Goal: Information Seeking & Learning: Learn about a topic

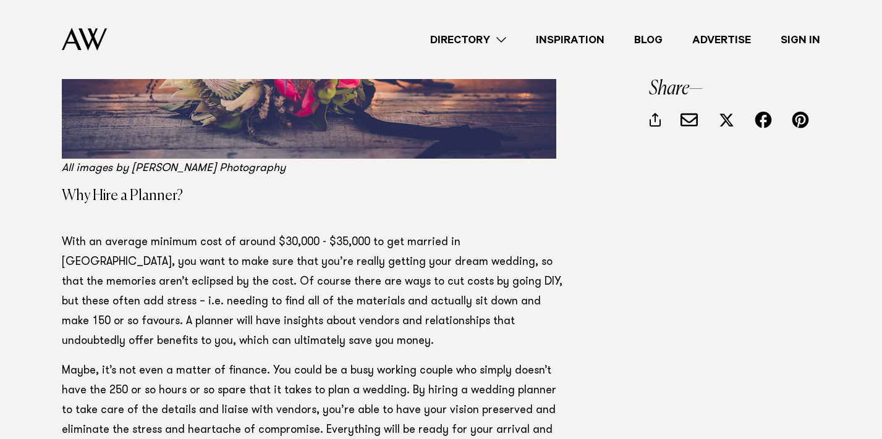
scroll to position [777, 0]
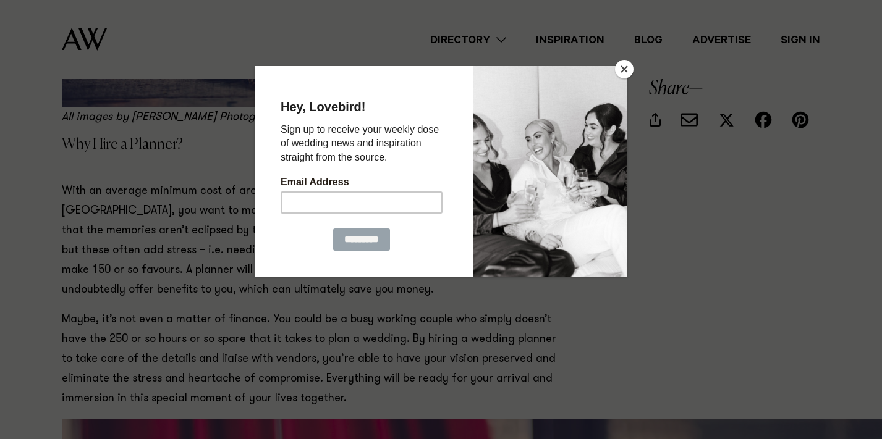
click at [631, 72] on button "Close" at bounding box center [624, 69] width 19 height 19
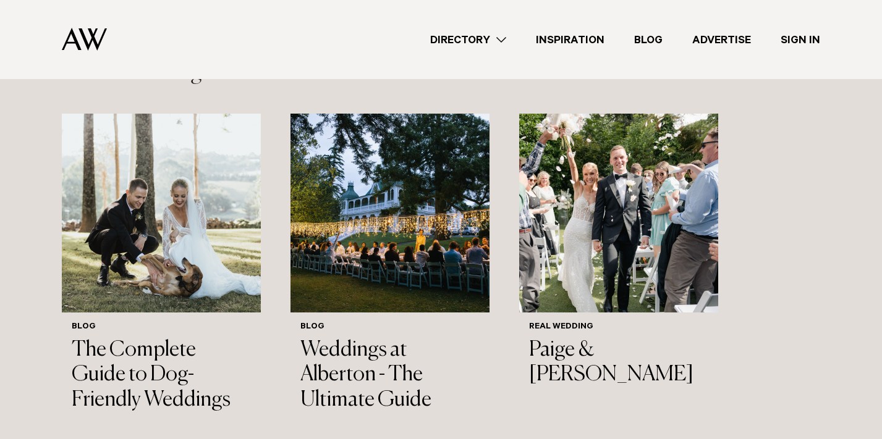
scroll to position [3847, 0]
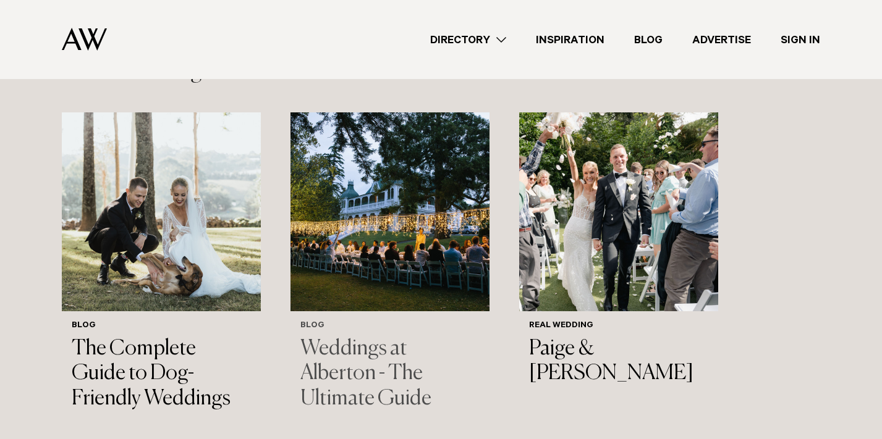
click at [393, 206] on img "2 / 3" at bounding box center [389, 211] width 199 height 199
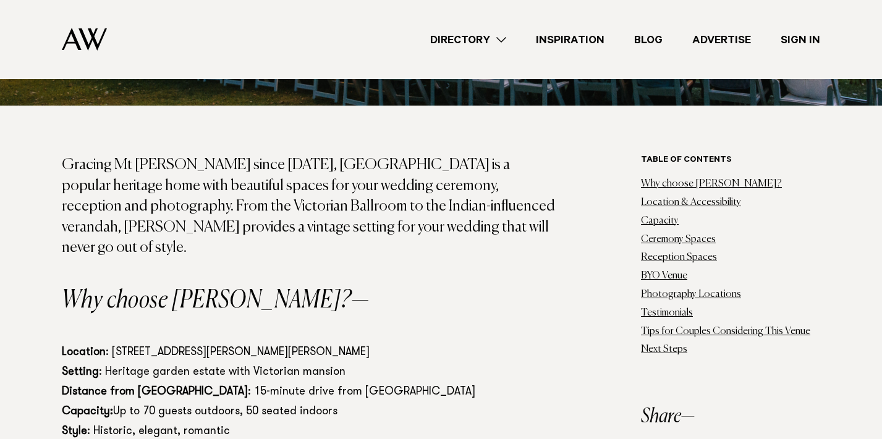
scroll to position [624, 0]
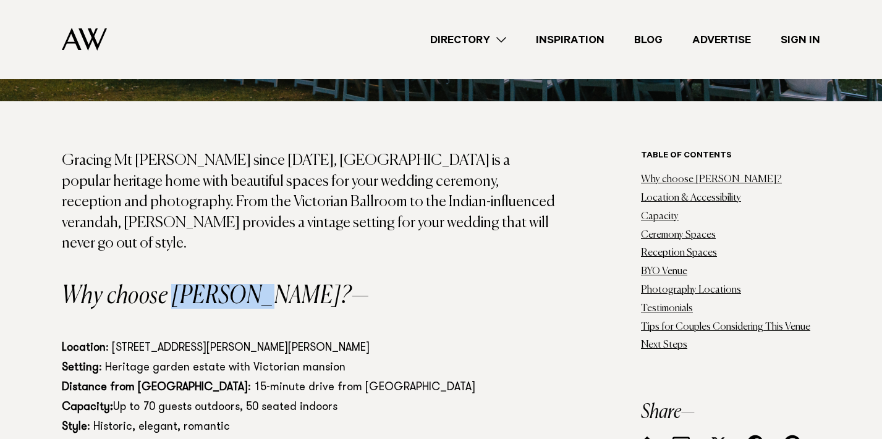
drag, startPoint x: 174, startPoint y: 266, endPoint x: 251, endPoint y: 264, distance: 76.6
click at [251, 284] on h2 "Why choose Alberton?" at bounding box center [311, 296] width 499 height 25
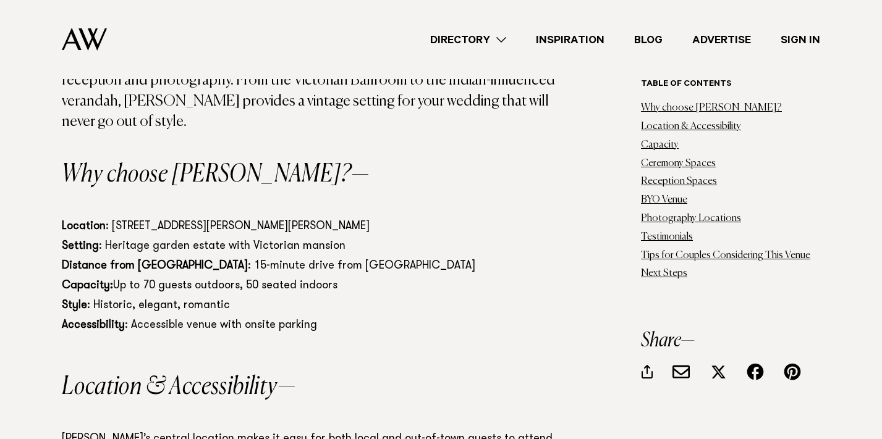
click at [271, 264] on p "Location : 100 Mt Albert Road, Mt Albert, Auckland 1025 Setting : Heritage gard…" at bounding box center [311, 276] width 499 height 119
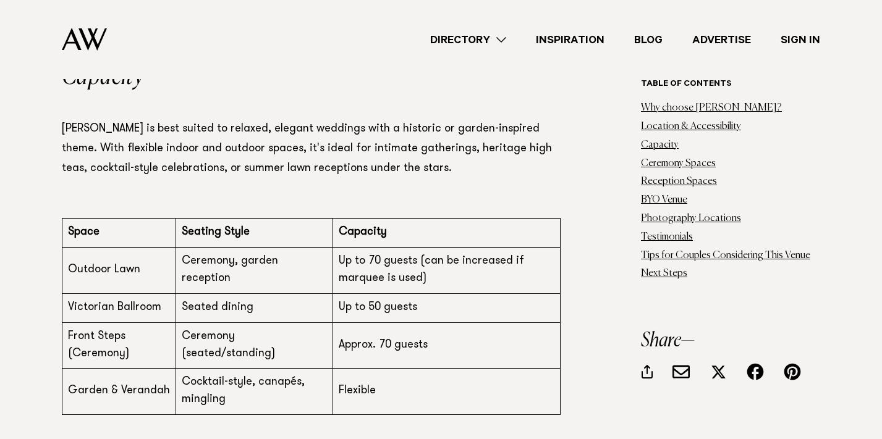
scroll to position [1278, 0]
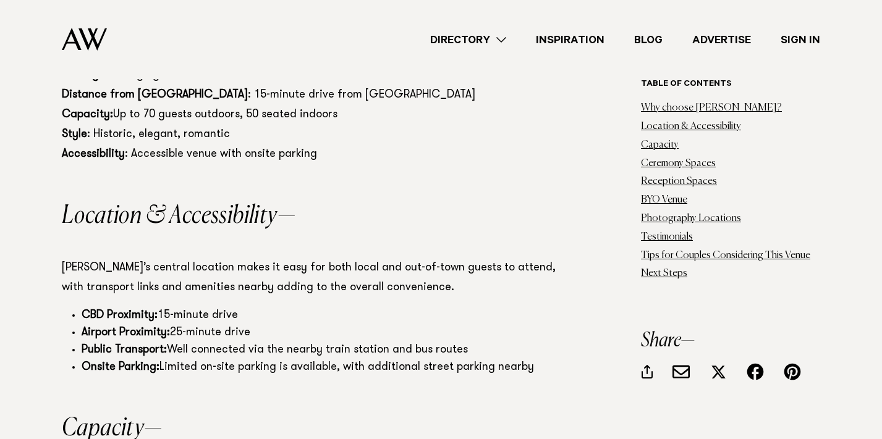
click at [501, 38] on link "Directory" at bounding box center [468, 40] width 106 height 17
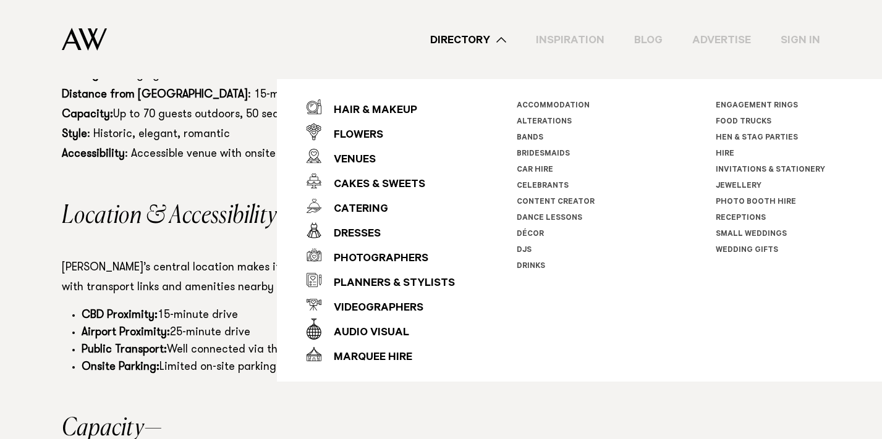
scroll to position [869, 0]
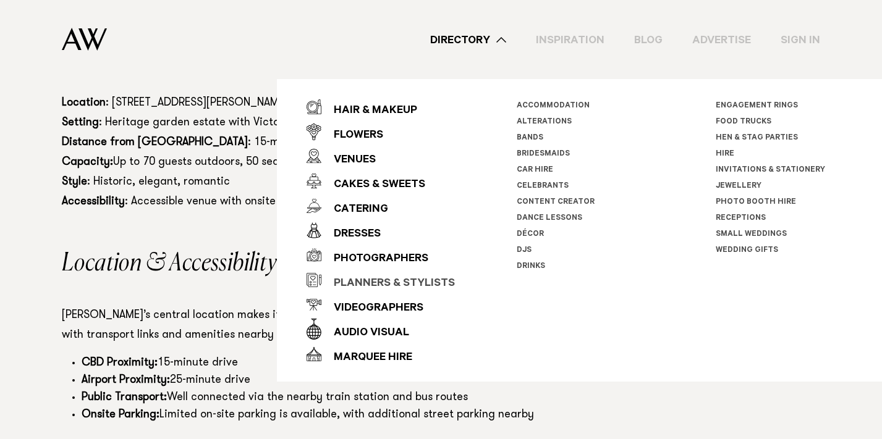
click at [398, 285] on div "Planners & Stylists" at bounding box center [387, 284] width 133 height 25
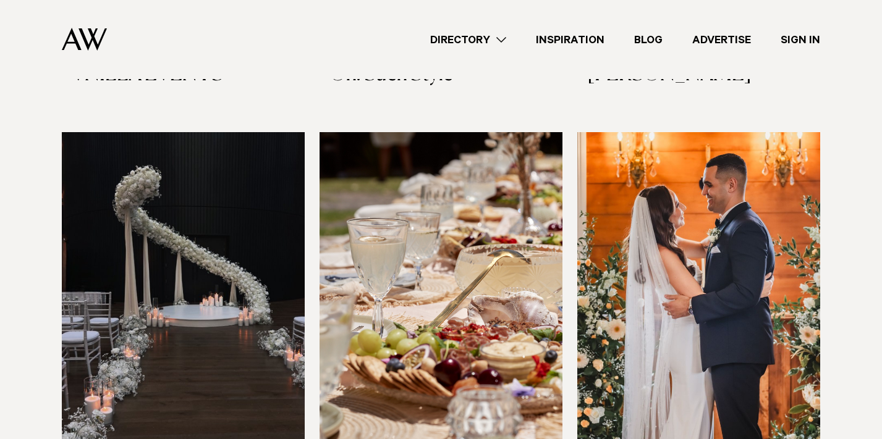
scroll to position [1253, 0]
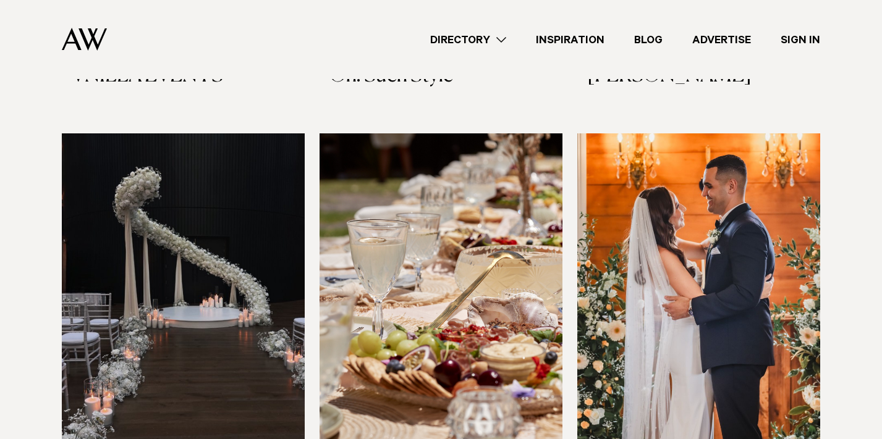
click at [489, 190] on img at bounding box center [440, 296] width 243 height 326
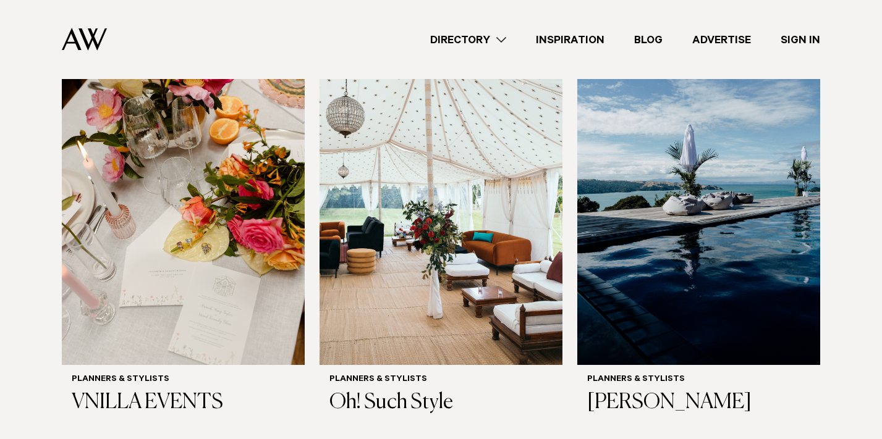
scroll to position [886, 0]
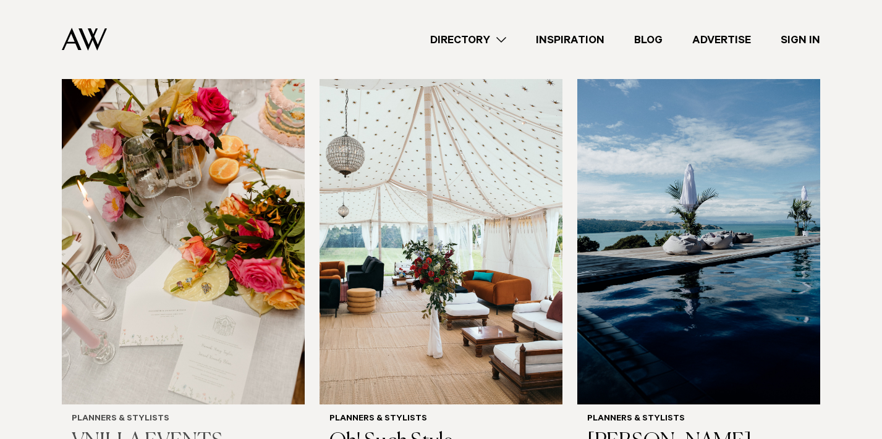
click at [171, 224] on img at bounding box center [183, 242] width 243 height 326
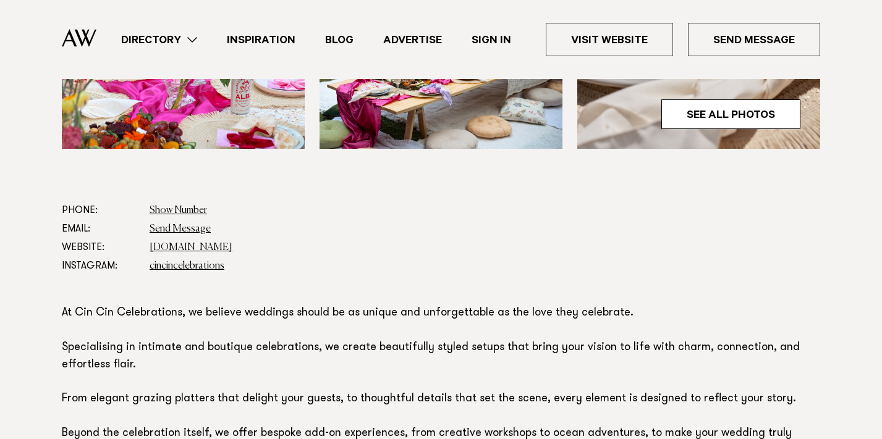
scroll to position [537, 0]
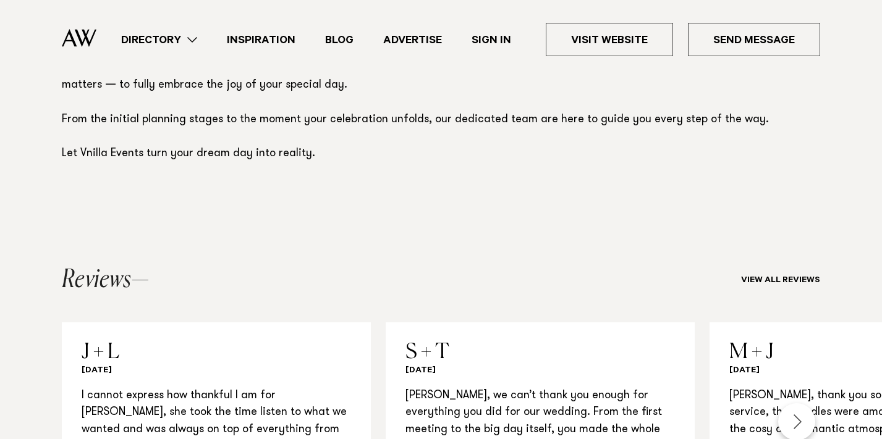
scroll to position [966, 0]
